Goal: Information Seeking & Learning: Learn about a topic

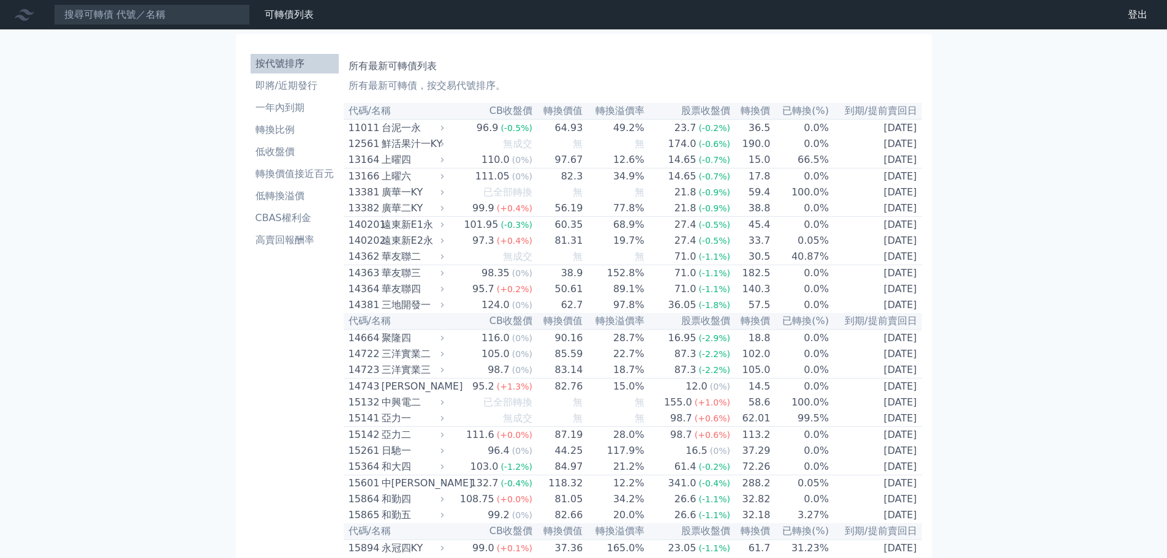
drag, startPoint x: 0, startPoint y: 0, endPoint x: 1052, endPoint y: 151, distance: 1063.0
drag, startPoint x: 614, startPoint y: 0, endPoint x: 1020, endPoint y: 202, distance: 453.1
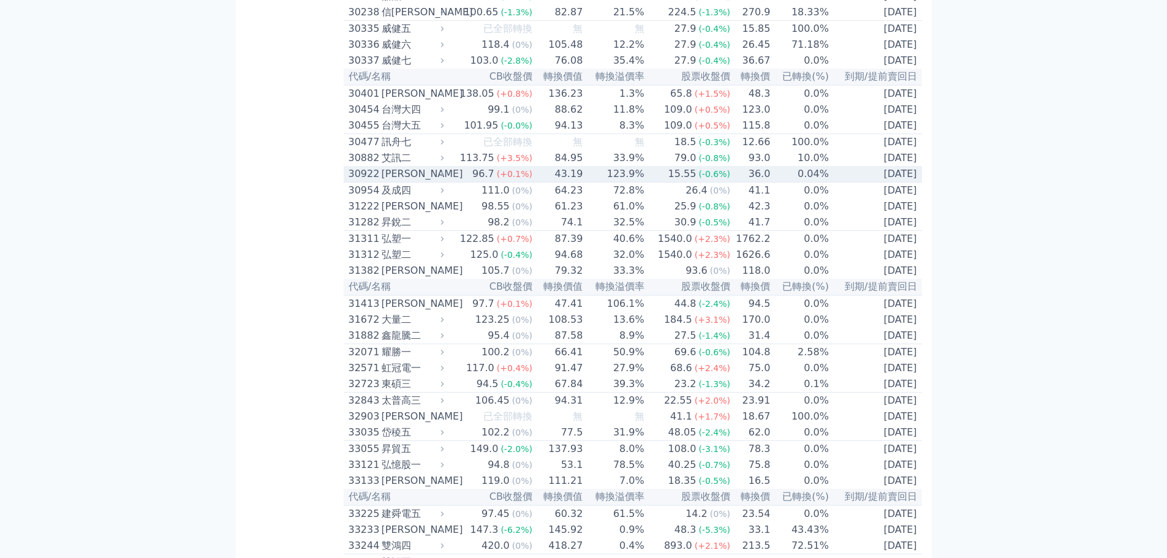
scroll to position [1776, 0]
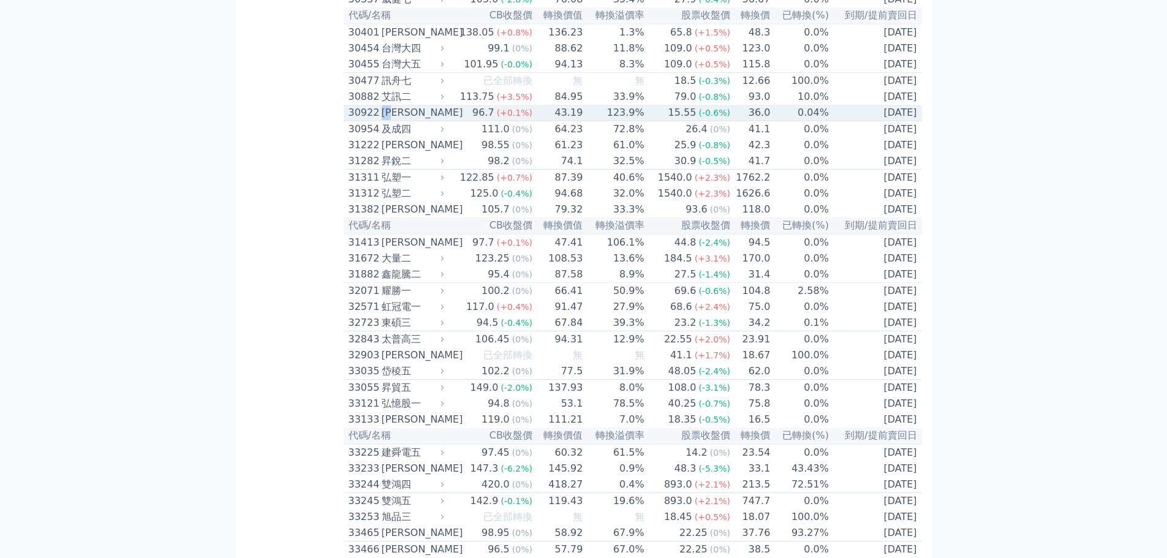
drag, startPoint x: 385, startPoint y: 240, endPoint x: 399, endPoint y: 250, distance: 16.7
click at [399, 120] on div "[PERSON_NAME]" at bounding box center [412, 112] width 60 height 15
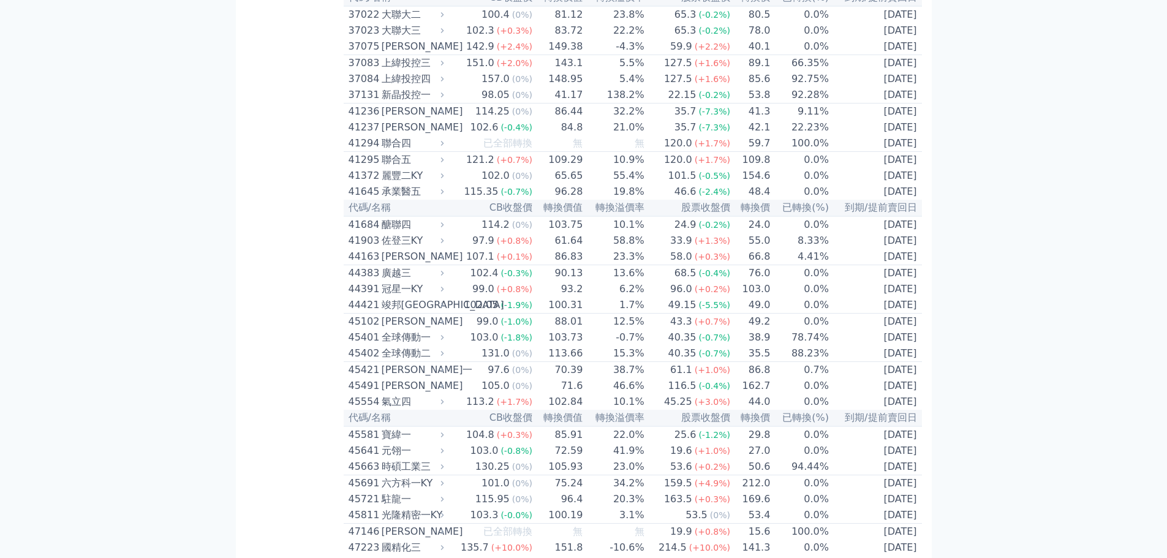
scroll to position [3491, 0]
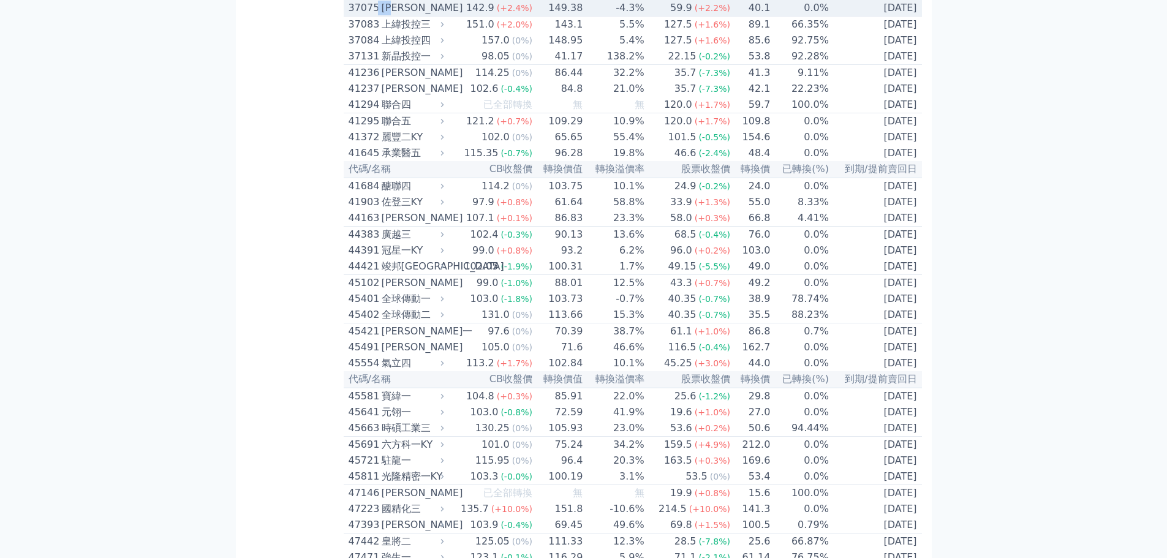
drag, startPoint x: 381, startPoint y: 230, endPoint x: 401, endPoint y: 240, distance: 21.9
click at [401, 15] on div "37075 漢磊五" at bounding box center [394, 8] width 90 height 15
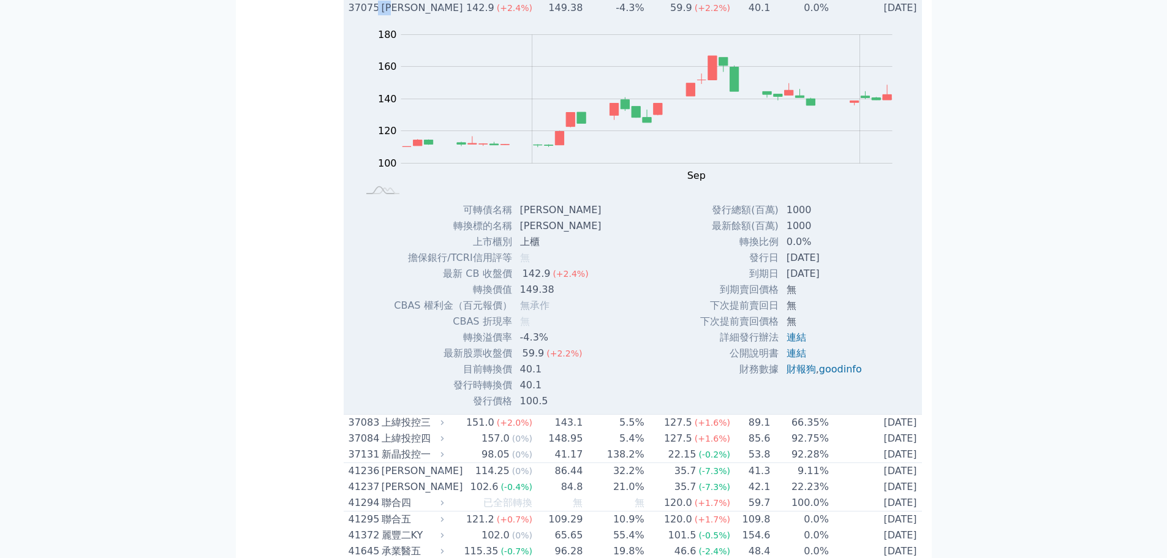
drag, startPoint x: 394, startPoint y: 237, endPoint x: 388, endPoint y: 244, distance: 9.6
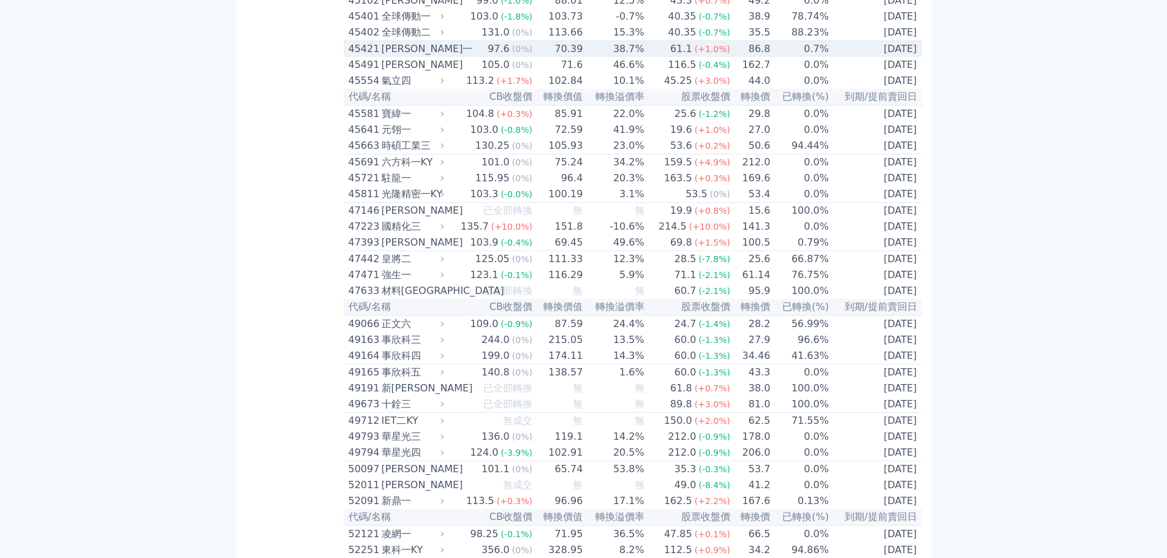
scroll to position [3185, 0]
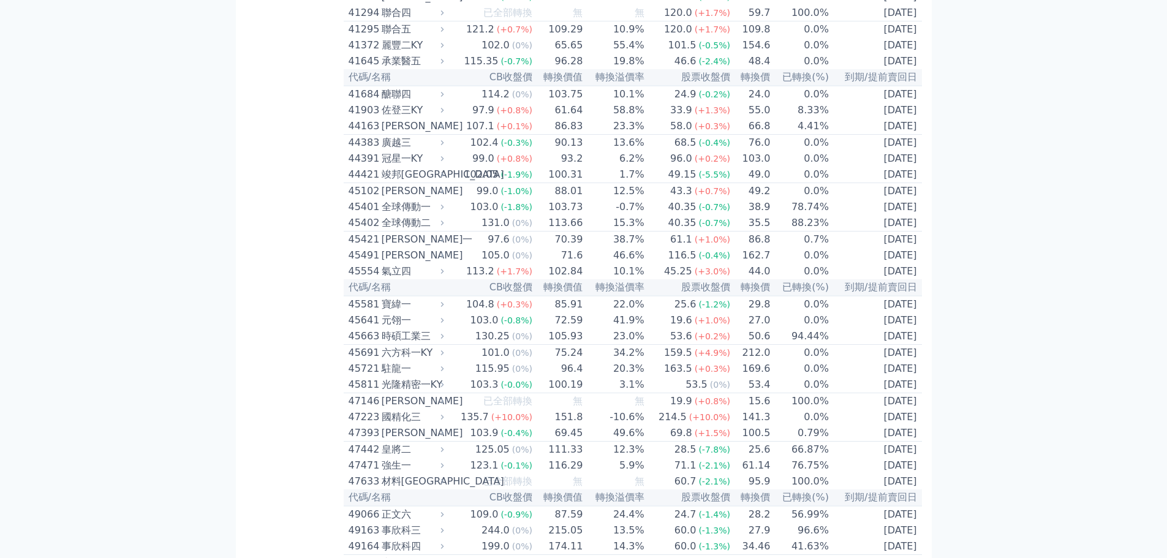
drag, startPoint x: 385, startPoint y: 137, endPoint x: 400, endPoint y: 144, distance: 16.2
